Goal: Check status: Check status

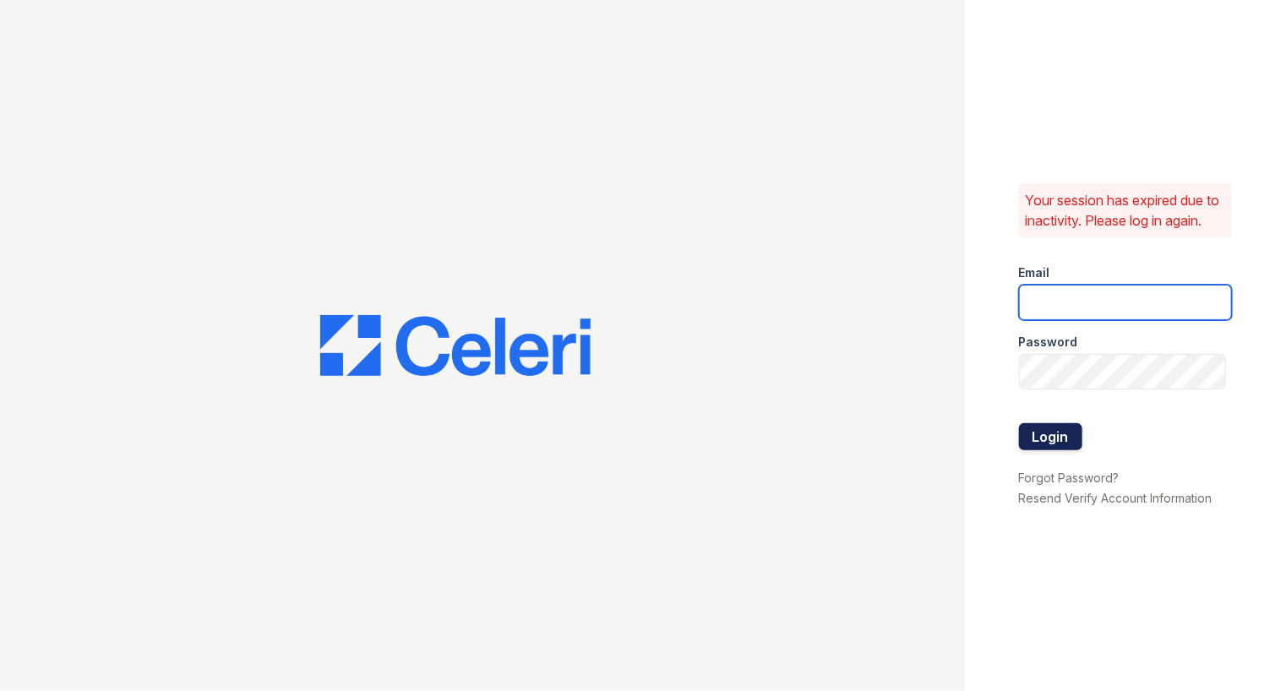
type input "[EMAIL_ADDRESS][DOMAIN_NAME]"
click at [1048, 449] on button "Login" at bounding box center [1050, 436] width 63 height 27
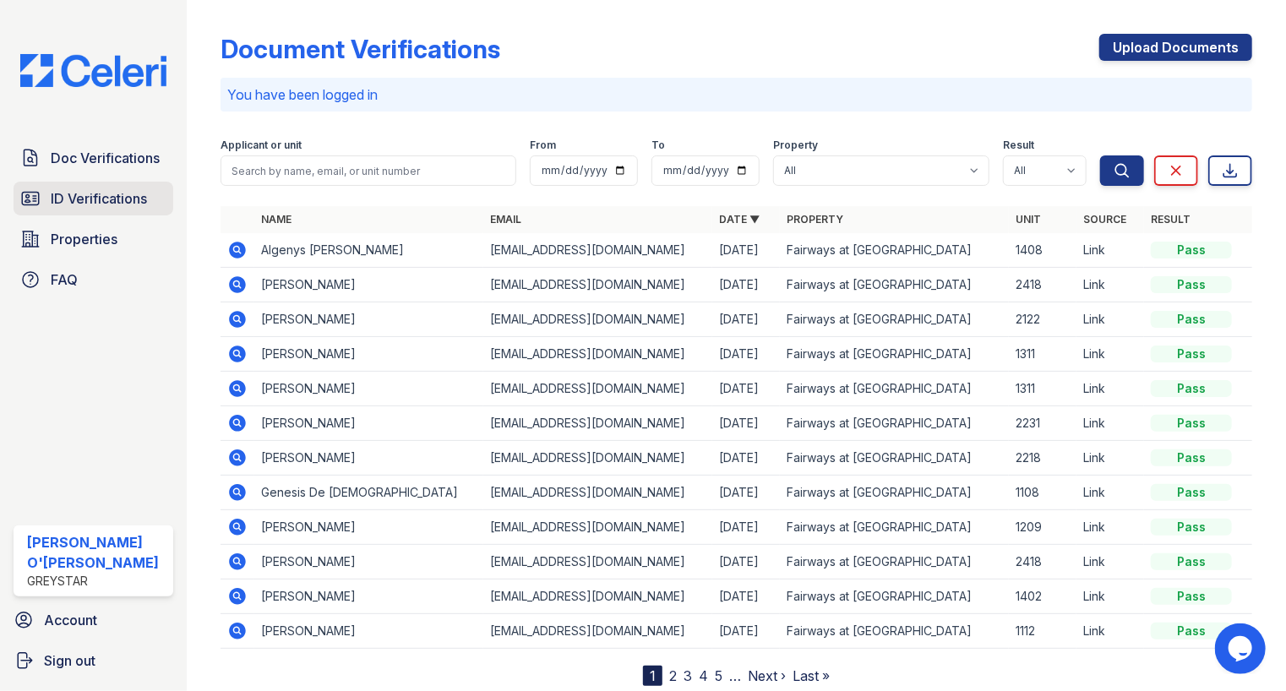
click at [100, 189] on span "ID Verifications" at bounding box center [99, 198] width 96 height 20
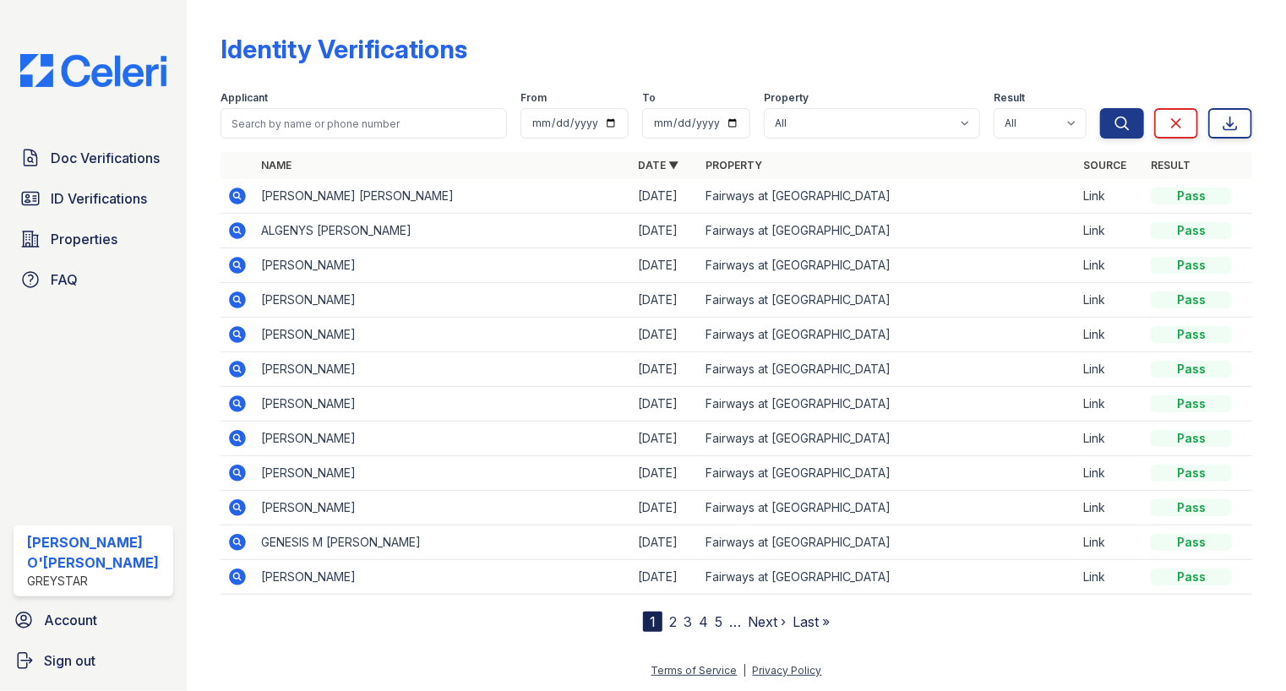
click at [234, 190] on icon at bounding box center [237, 196] width 17 height 17
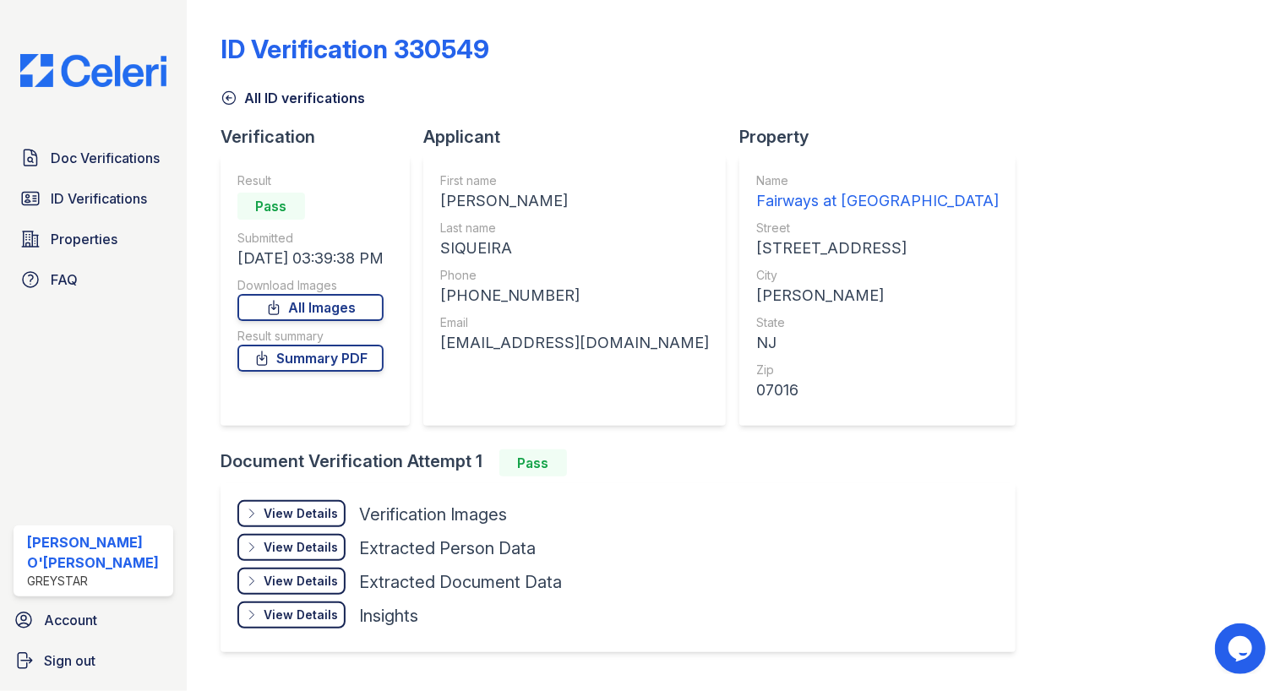
scroll to position [39, 0]
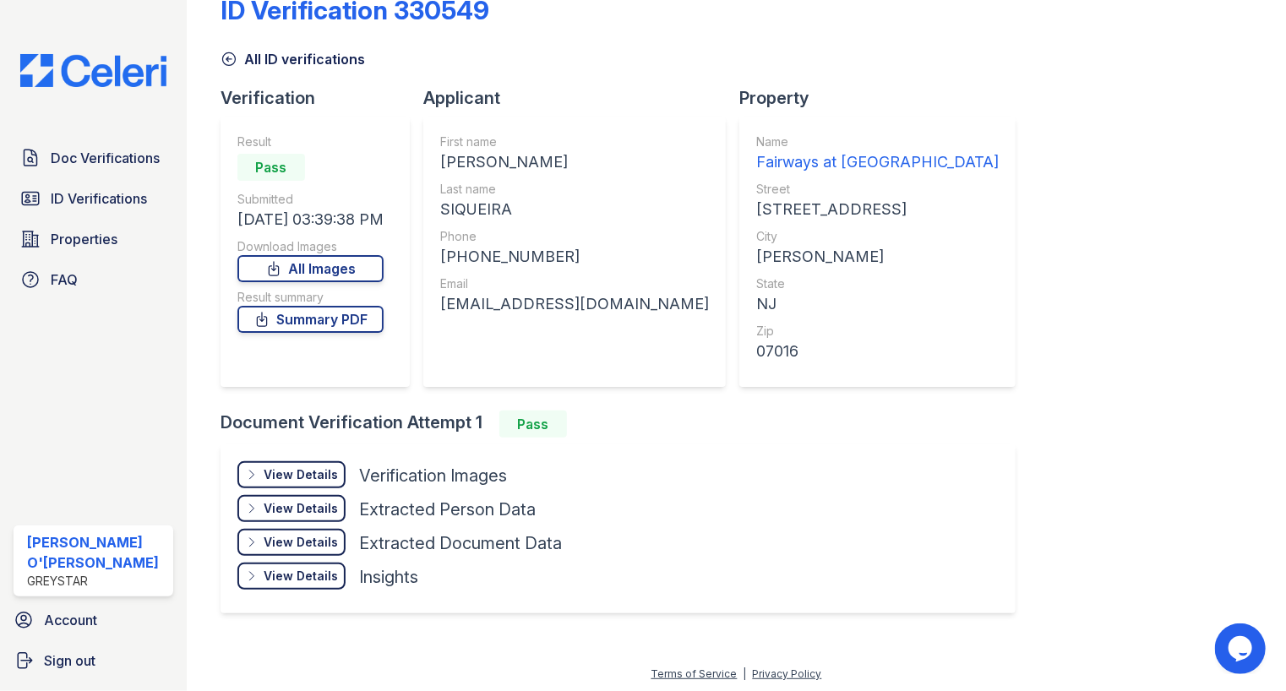
click at [273, 473] on div "View Details" at bounding box center [301, 474] width 74 height 17
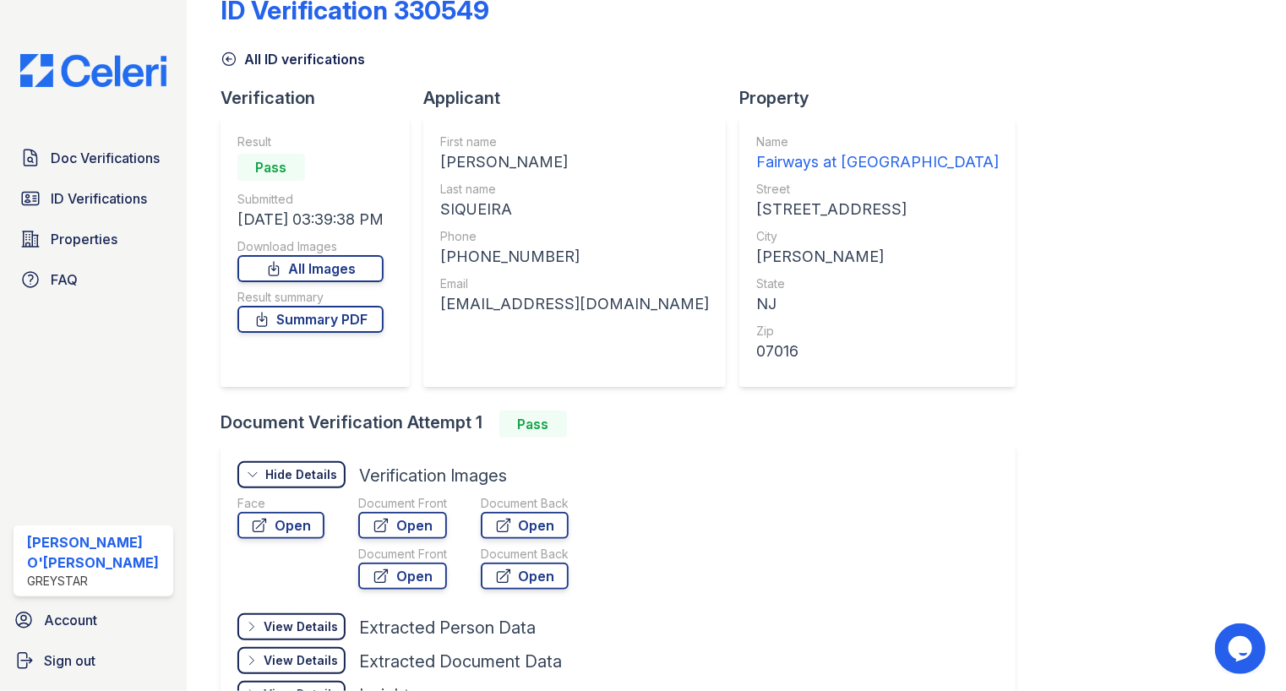
scroll to position [118, 0]
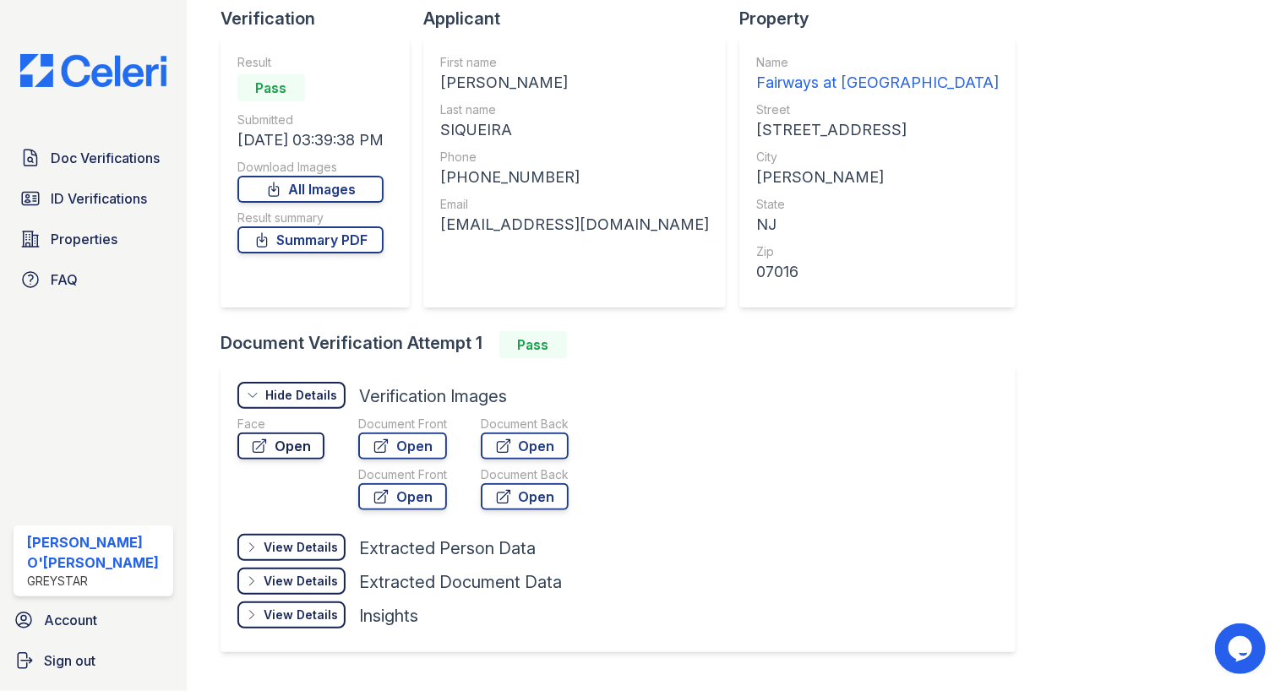
click at [286, 439] on link "Open" at bounding box center [280, 446] width 87 height 27
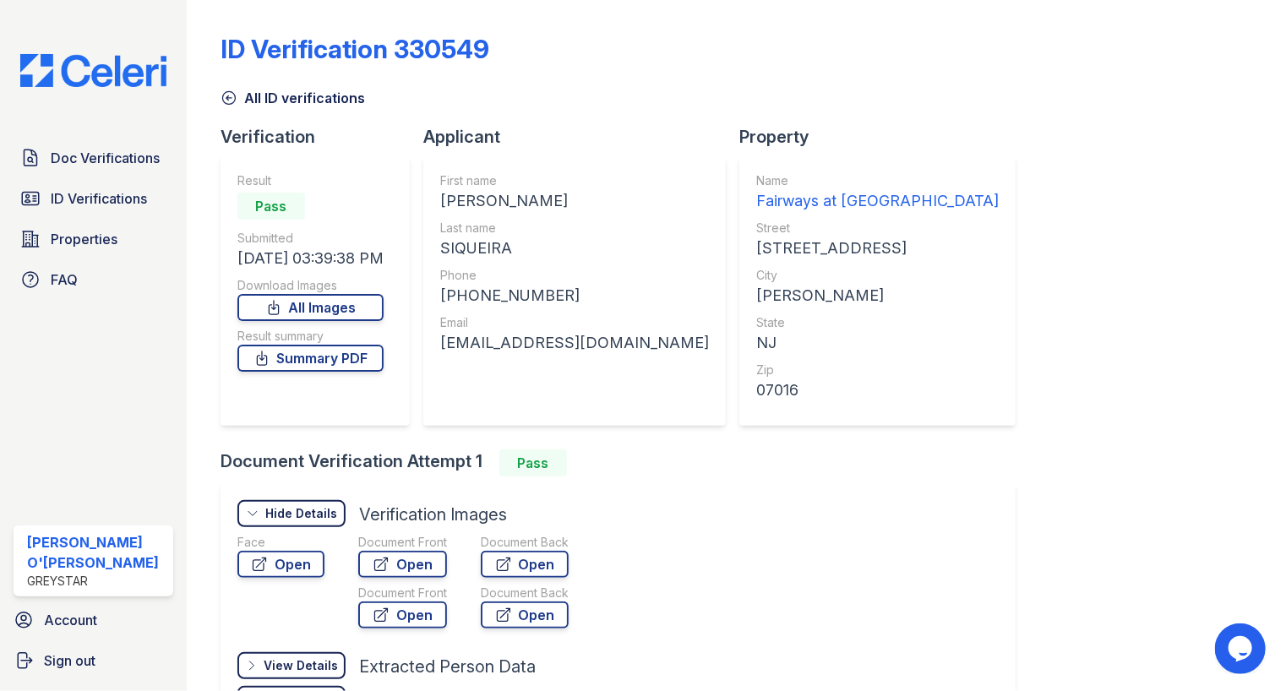
click at [232, 98] on icon at bounding box center [229, 98] width 17 height 17
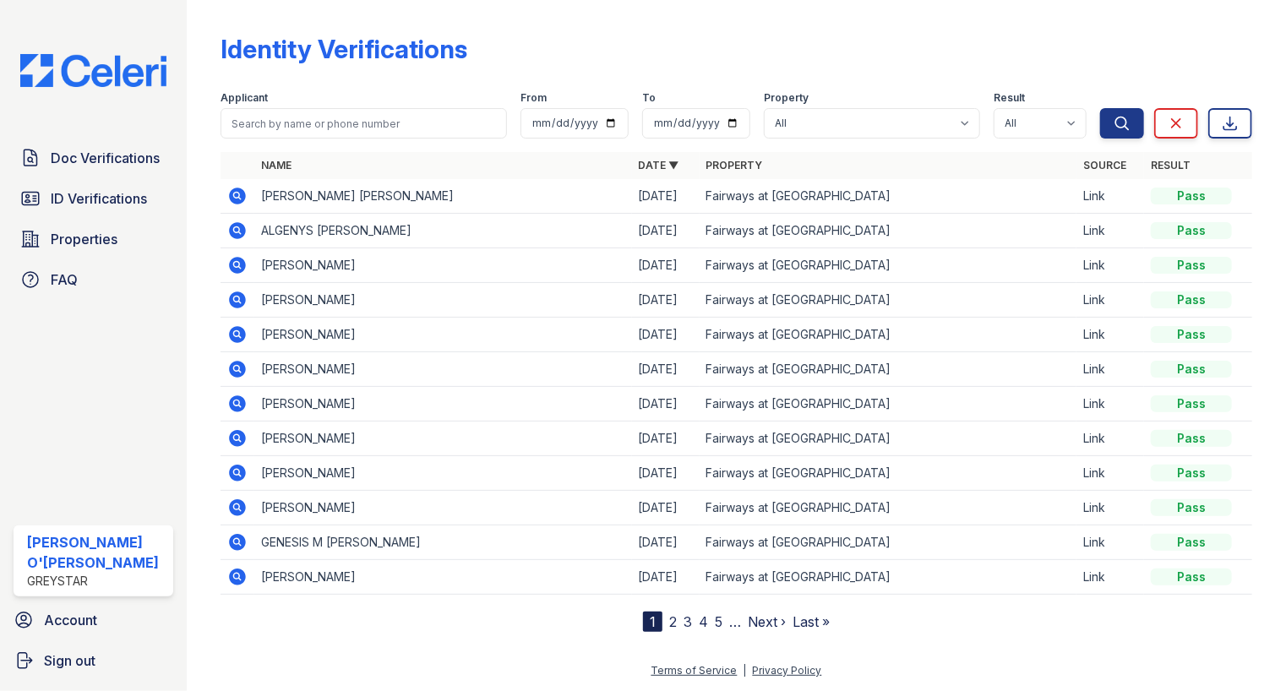
click at [233, 225] on icon at bounding box center [237, 230] width 17 height 17
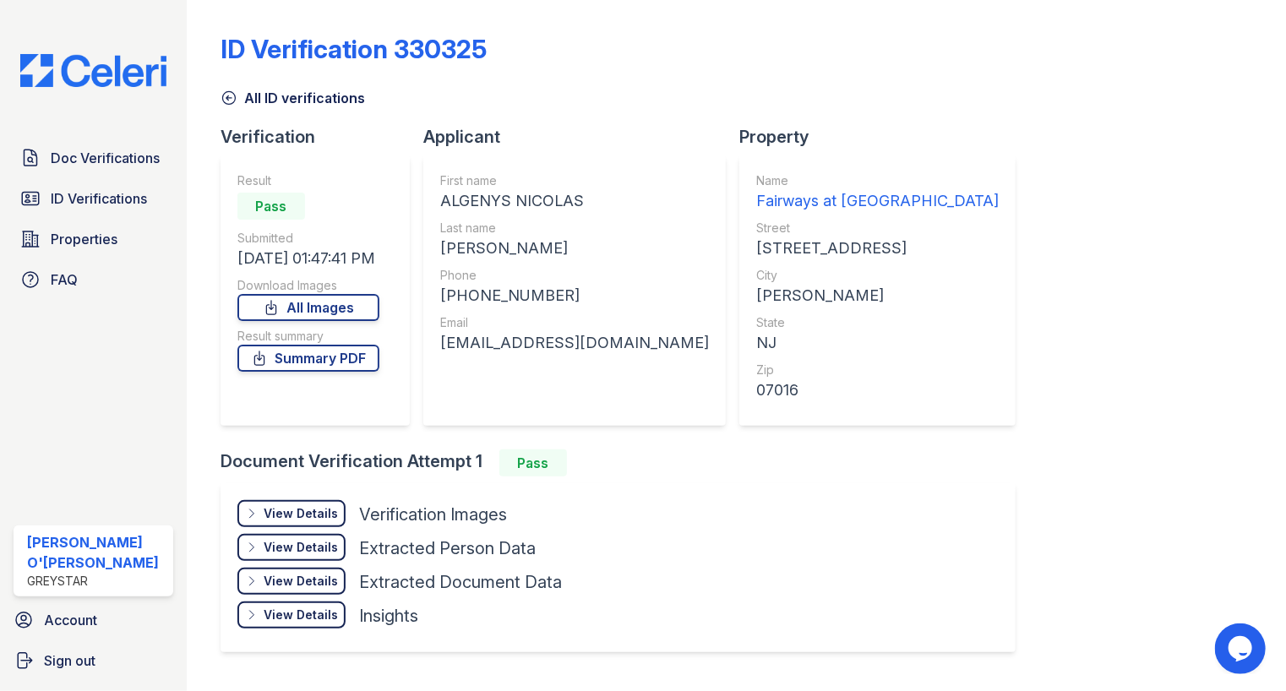
click at [269, 508] on div "View Details" at bounding box center [301, 513] width 74 height 17
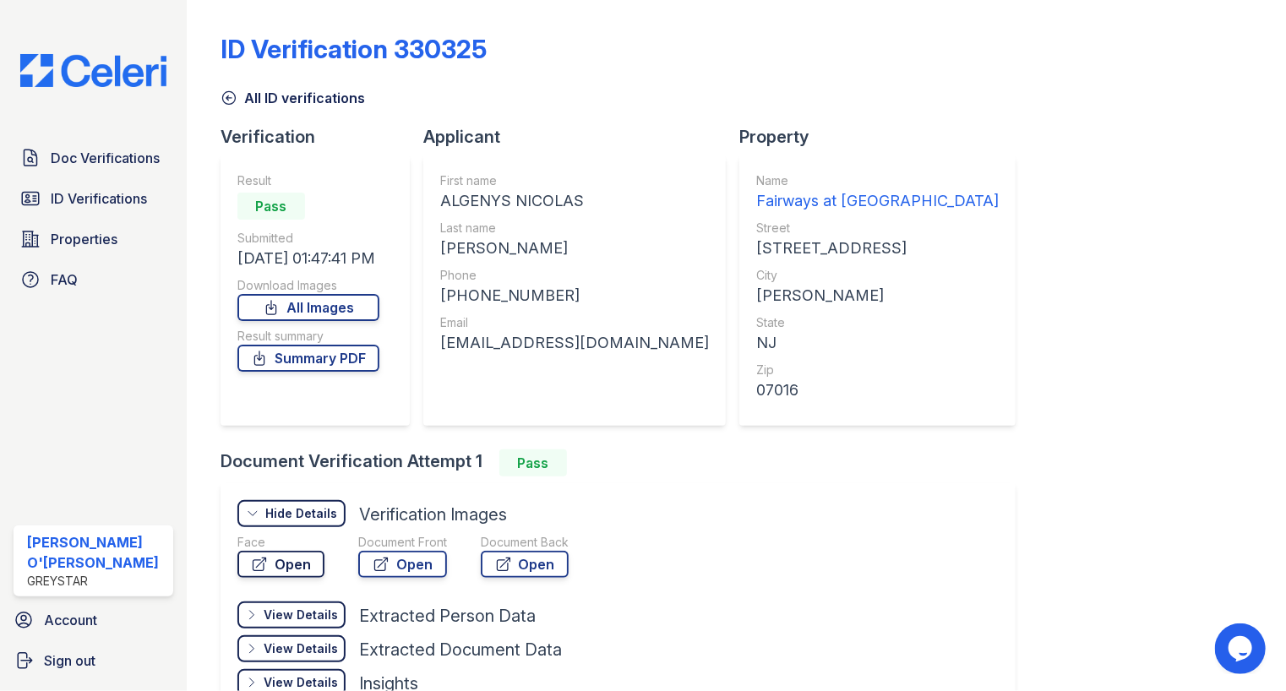
click at [264, 558] on icon at bounding box center [259, 564] width 17 height 17
click at [223, 101] on icon at bounding box center [229, 98] width 13 height 13
